Goal: Information Seeking & Learning: Find specific fact

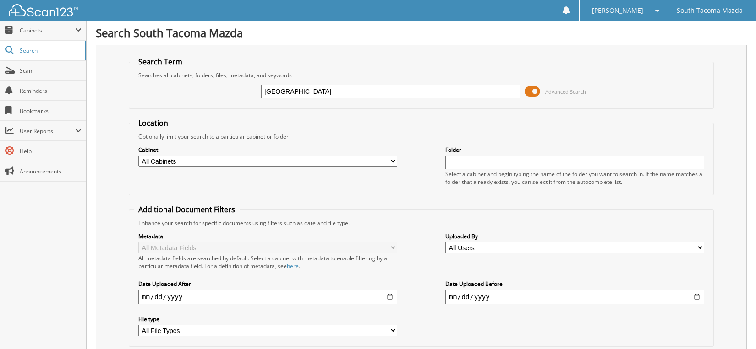
type input "[GEOGRAPHIC_DATA]"
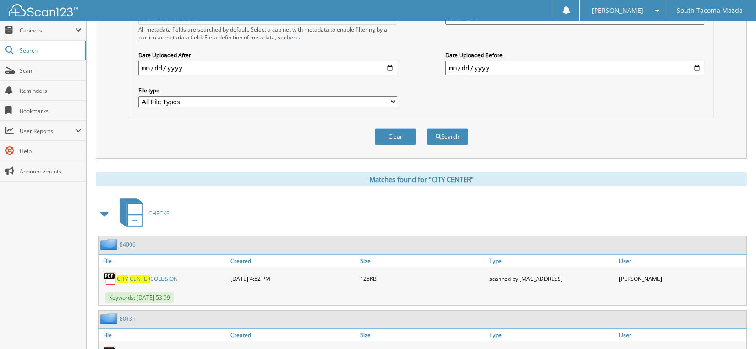
scroll to position [183, 0]
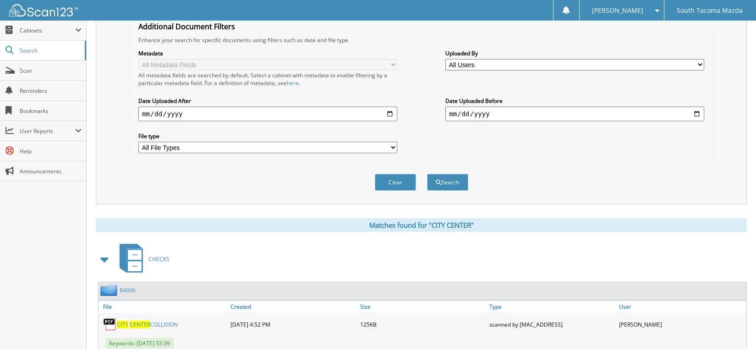
click at [330, 112] on input "date" at bounding box center [267, 114] width 259 height 15
click at [391, 112] on input "date" at bounding box center [267, 114] width 259 height 15
type input "[DATE]"
click at [455, 182] on button "Search" at bounding box center [447, 182] width 41 height 17
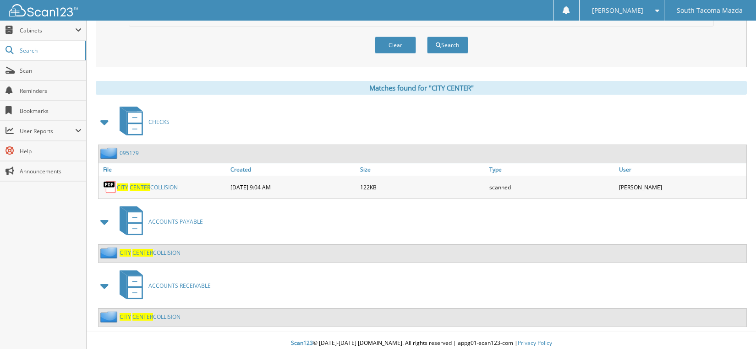
scroll to position [327, 0]
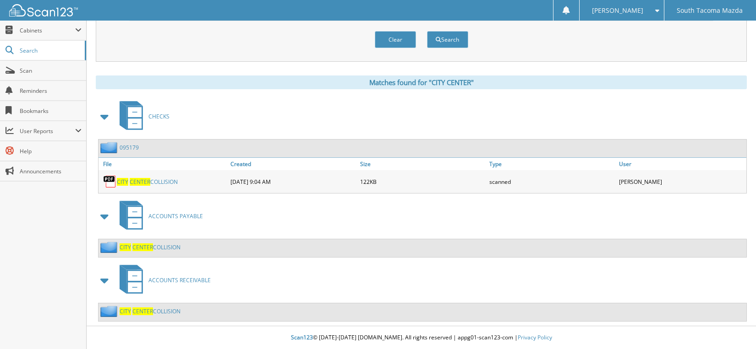
click at [171, 178] on link "CITY CENTER COLLISION" at bounding box center [147, 182] width 61 height 8
click at [188, 278] on span "ACCOUNTS RECEIVABLE" at bounding box center [179, 281] width 62 height 8
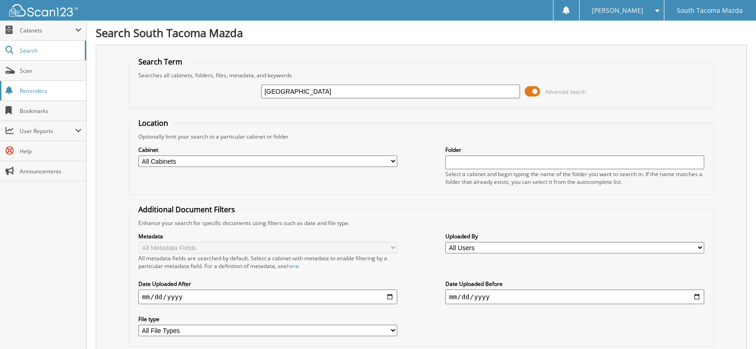
drag, startPoint x: 0, startPoint y: 0, endPoint x: 40, endPoint y: 90, distance: 98.8
click at [40, 91] on span "Reminders" at bounding box center [51, 91] width 62 height 8
type input "[GEOGRAPHIC_DATA]"
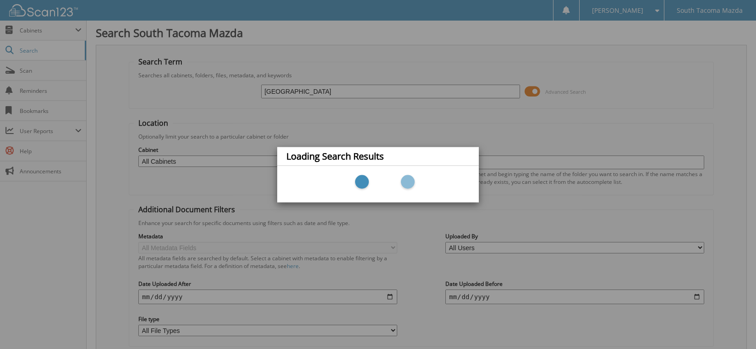
scroll to position [46, 0]
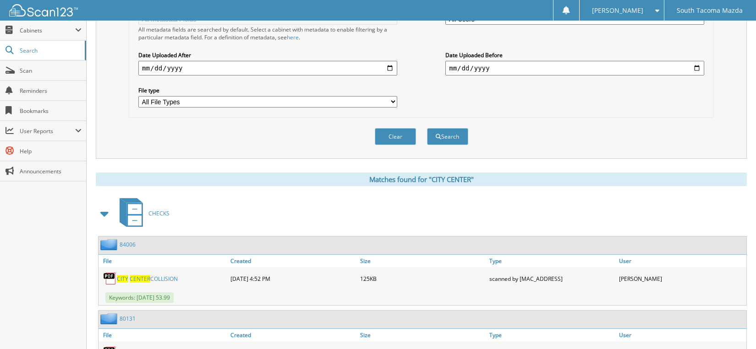
scroll to position [137, 0]
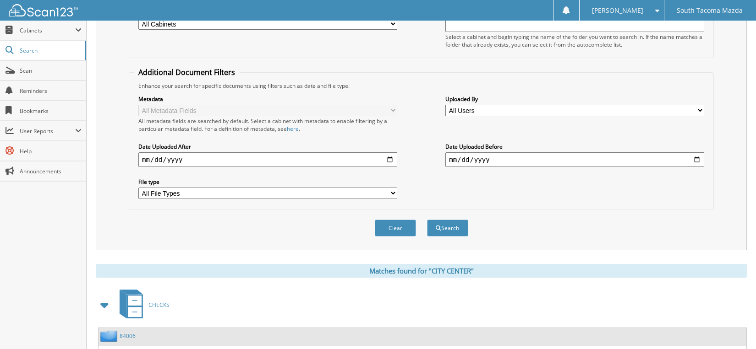
click at [386, 158] on input "date" at bounding box center [267, 160] width 259 height 15
type input "[DATE]"
click at [444, 224] on button "Search" at bounding box center [447, 228] width 41 height 17
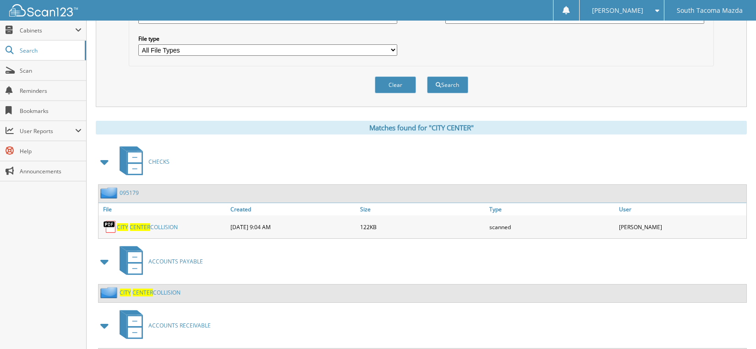
scroll to position [327, 0]
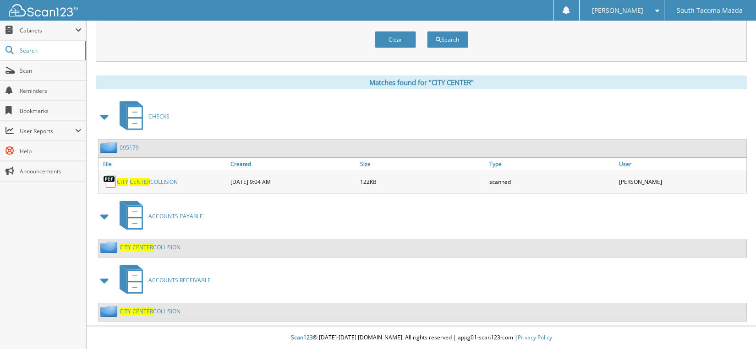
click at [166, 312] on link "CITY CENTER COLLISION" at bounding box center [150, 312] width 61 height 8
